Goal: Navigation & Orientation: Understand site structure

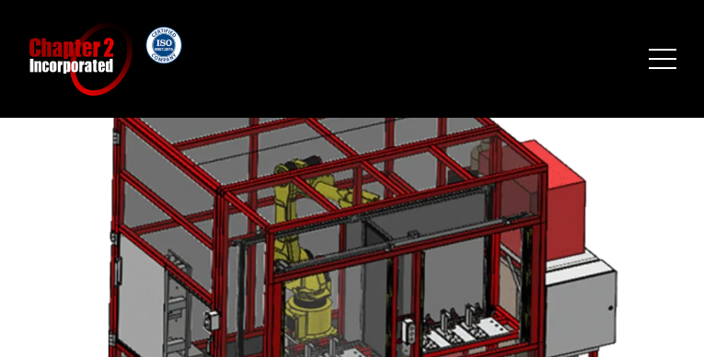
scroll to position [2883, 0]
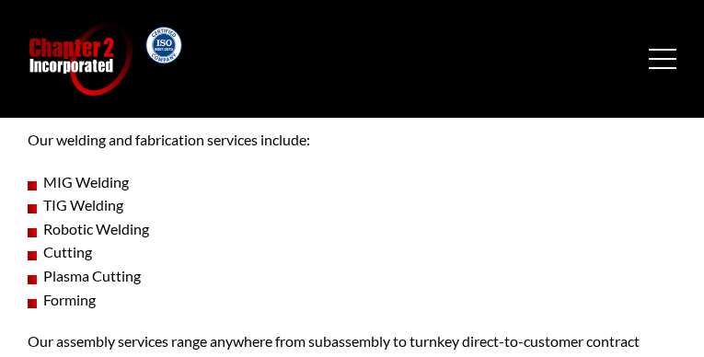
scroll to position [879, 0]
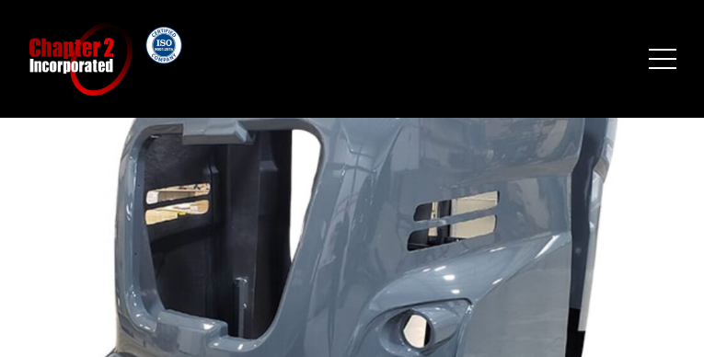
scroll to position [3948, 0]
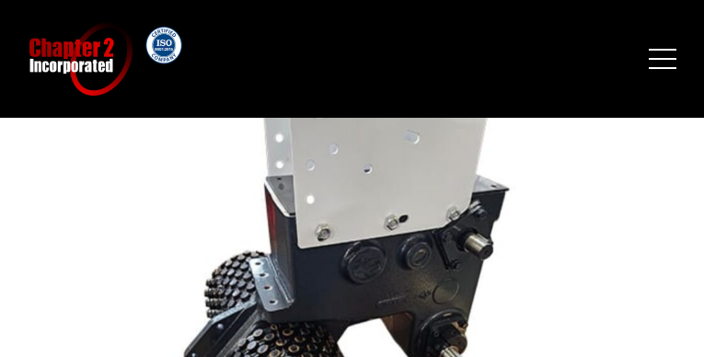
scroll to position [1883, 0]
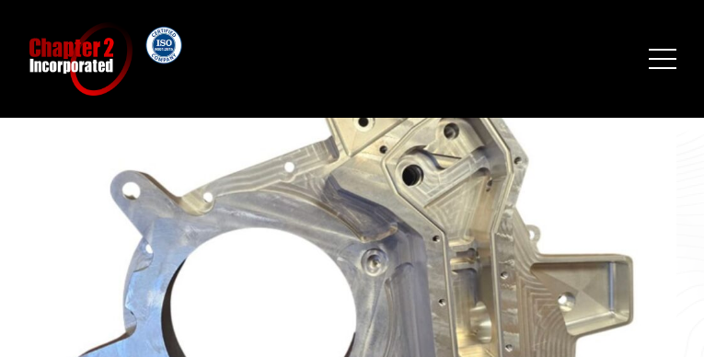
scroll to position [882, 0]
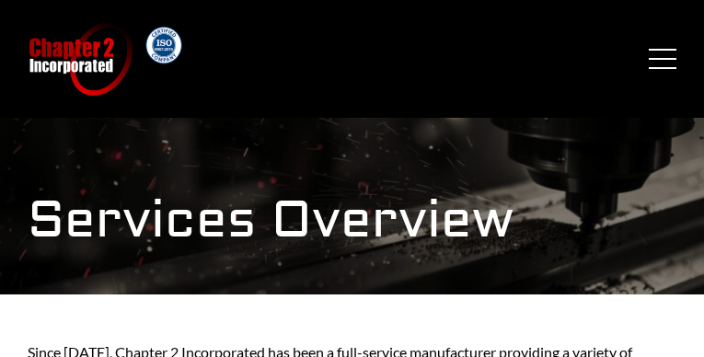
scroll to position [2619, 0]
